Goal: Task Accomplishment & Management: Use online tool/utility

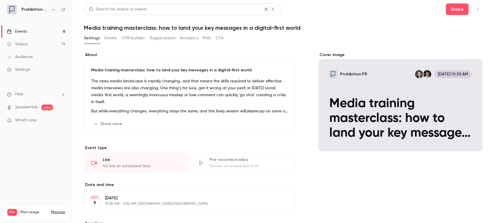
click at [22, 33] on div "Events" at bounding box center [17, 32] width 20 height 6
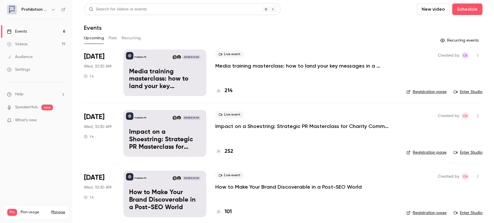
click at [263, 69] on p "Media training masterclass: how to land your key messages in a digital-first wo…" at bounding box center [302, 66] width 174 height 7
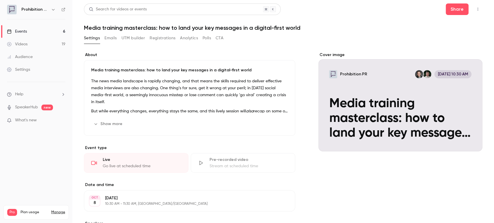
click at [476, 10] on button "button" at bounding box center [477, 9] width 9 height 9
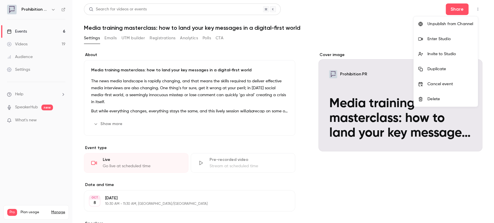
click at [453, 39] on div "Enter Studio" at bounding box center [450, 39] width 46 height 6
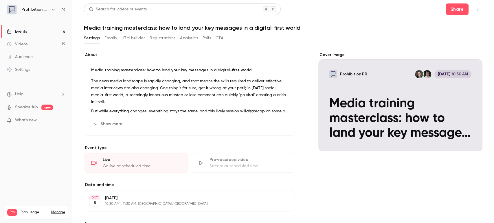
click at [41, 32] on link "Events 6" at bounding box center [36, 31] width 72 height 13
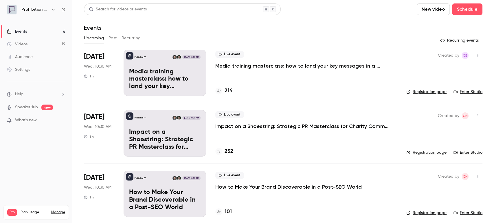
click at [485, 94] on main "Search for videos or events New video Schedule Events Upcoming Past Recurring R…" at bounding box center [283, 111] width 422 height 223
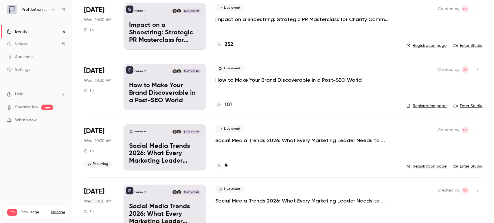
scroll to position [96, 0]
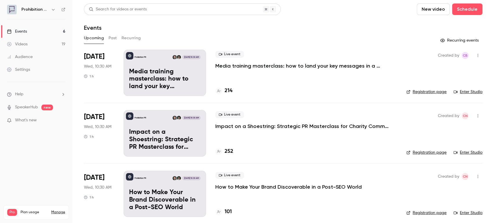
click at [236, 63] on p "Media training masterclass: how to land your key messages in a digital-first wo…" at bounding box center [302, 66] width 174 height 7
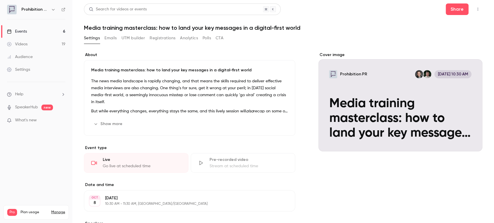
click at [36, 30] on link "Events 6" at bounding box center [36, 31] width 72 height 13
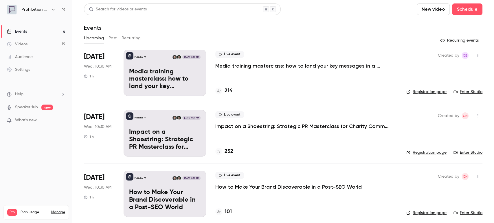
click at [226, 69] on p "Media training masterclass: how to land your key messages in a digital-first wo…" at bounding box center [302, 66] width 174 height 7
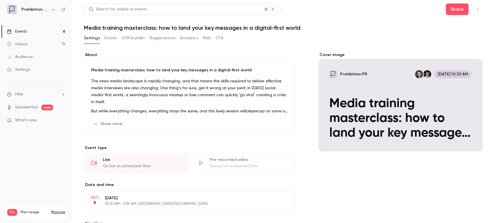
click at [468, 10] on div "Share" at bounding box center [464, 9] width 37 height 12
click at [473, 10] on button "button" at bounding box center [477, 9] width 9 height 9
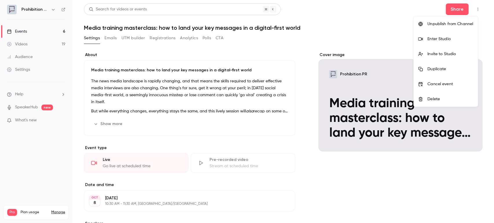
click at [446, 36] on div "Enter Studio" at bounding box center [450, 39] width 46 height 6
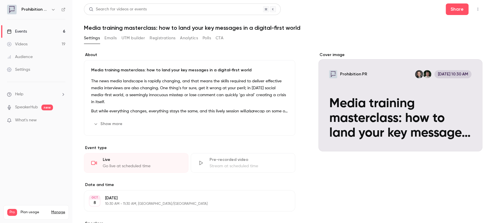
click at [30, 32] on link "Events 6" at bounding box center [36, 31] width 72 height 13
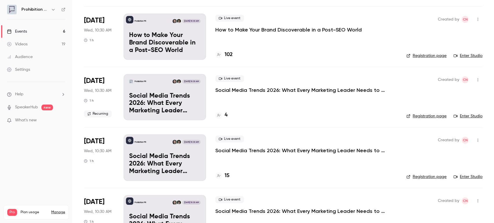
scroll to position [185, 0]
